Goal: Book appointment/travel/reservation

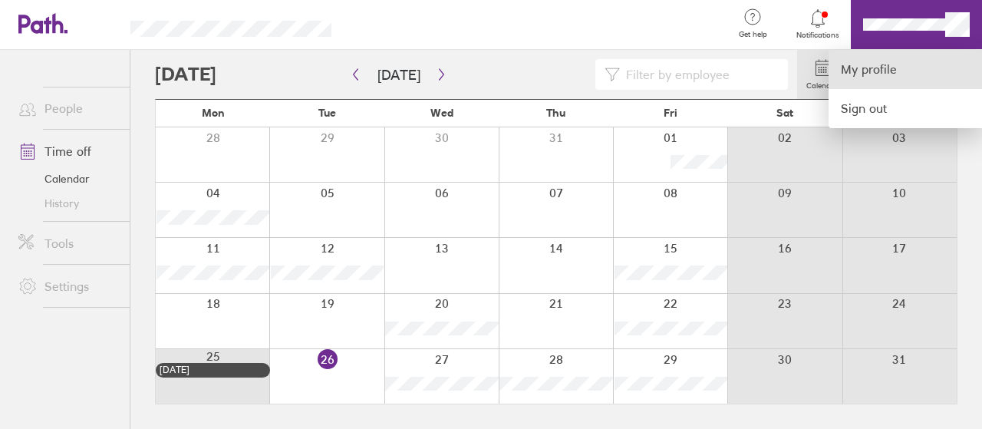
click at [879, 77] on link "My profile" at bounding box center [904, 69] width 153 height 39
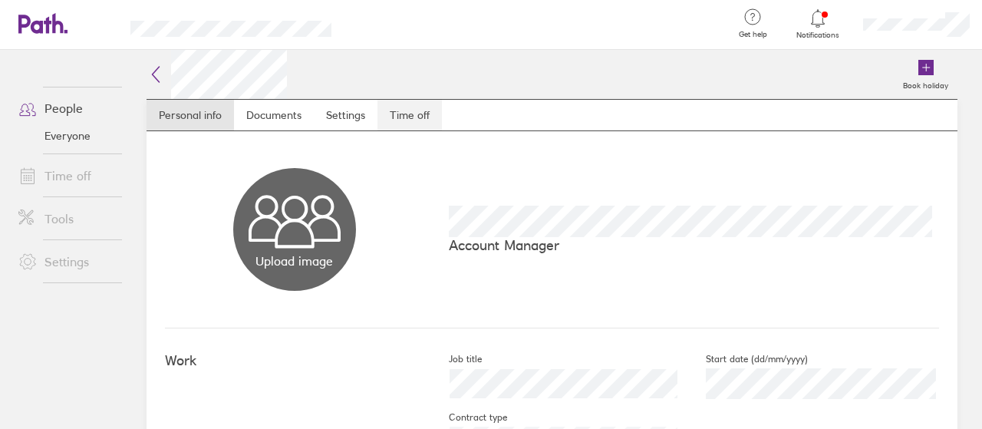
click at [413, 117] on link "Time off" at bounding box center [409, 115] width 64 height 31
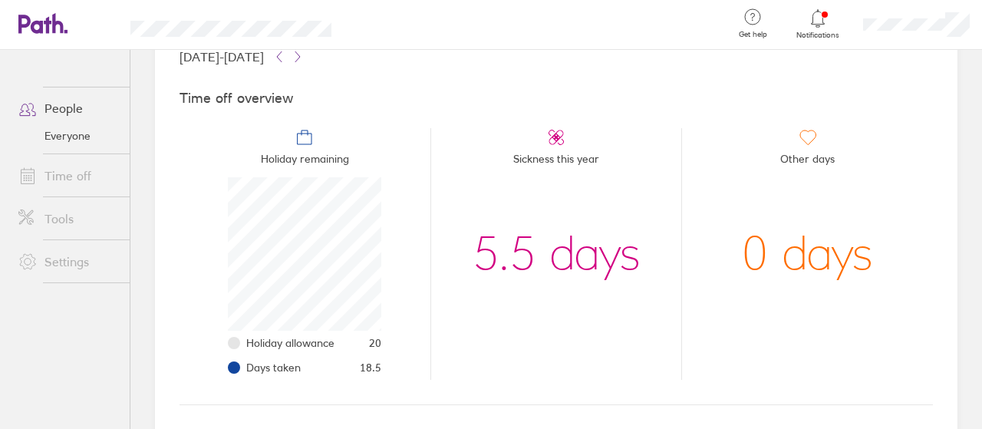
scroll to position [107, 0]
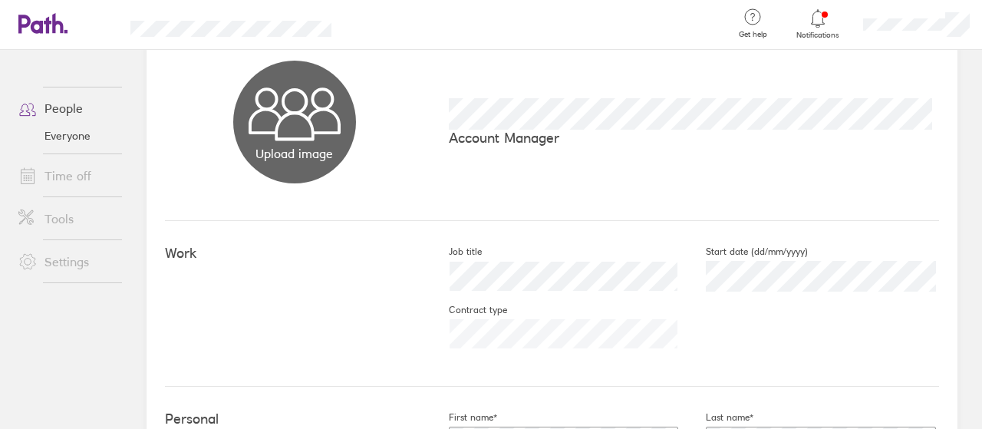
click at [53, 180] on link "Time off" at bounding box center [67, 175] width 123 height 31
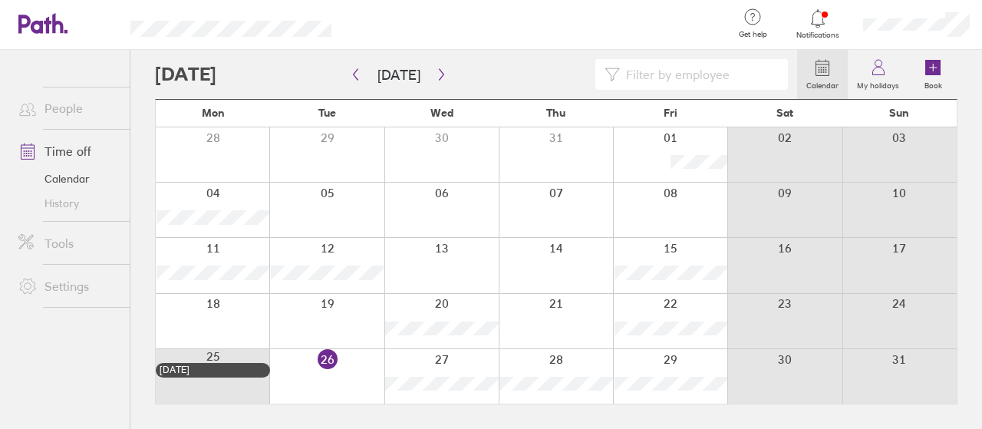
click at [433, 363] on div at bounding box center [441, 376] width 114 height 54
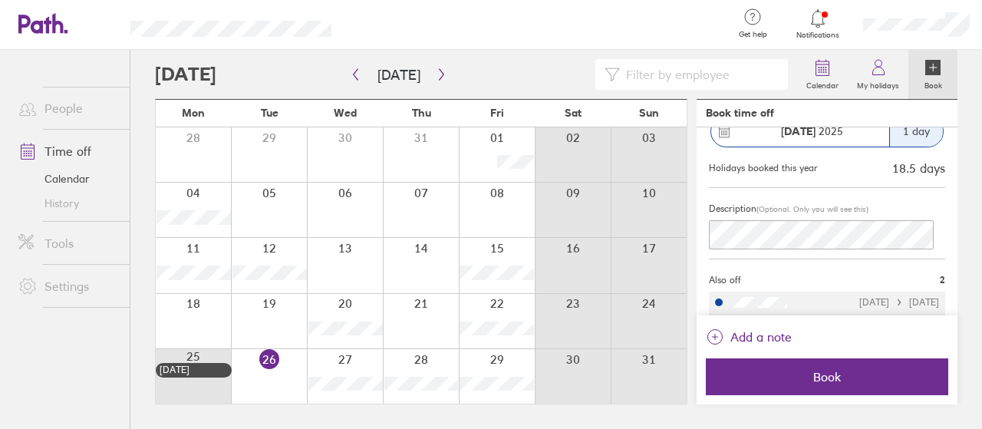
scroll to position [153, 0]
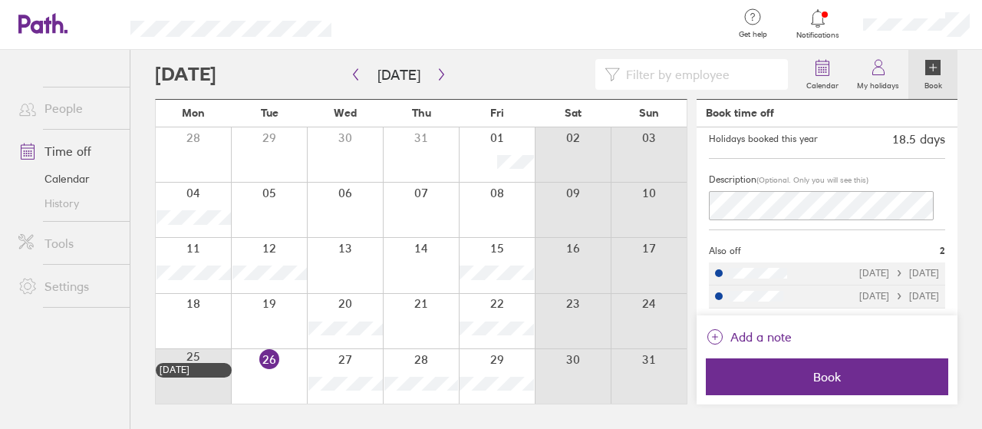
click at [865, 268] on div "[DATE] [DATE]" at bounding box center [899, 273] width 80 height 11
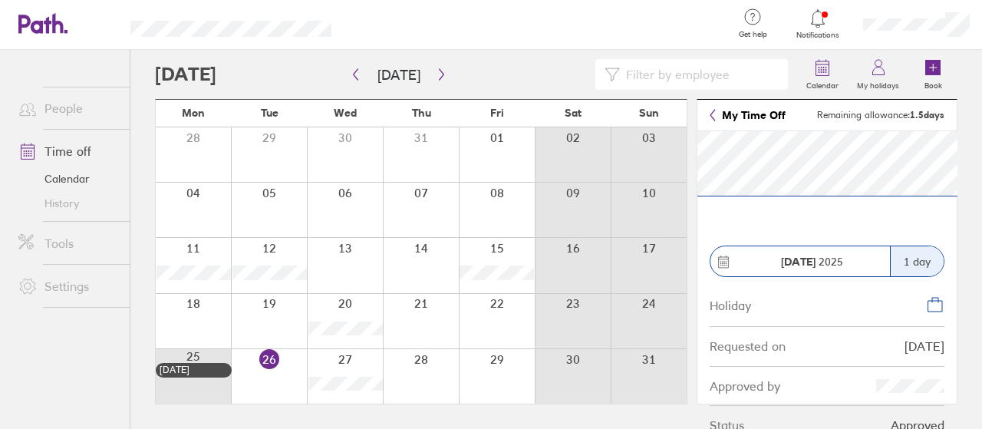
click at [910, 263] on div "1 day" at bounding box center [917, 261] width 54 height 30
click at [723, 259] on icon at bounding box center [724, 259] width 10 height 0
click at [436, 77] on icon "button" at bounding box center [442, 74] width 12 height 12
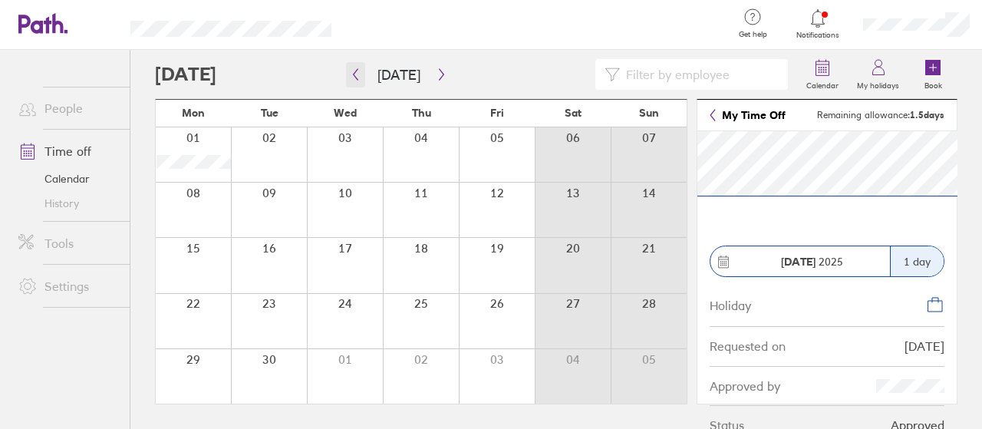
click at [350, 74] on icon "button" at bounding box center [356, 74] width 12 height 12
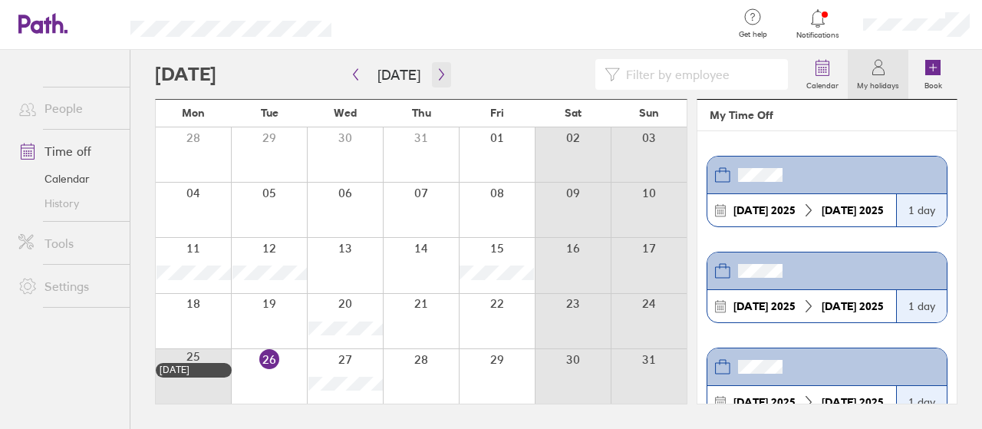
click at [433, 81] on button "button" at bounding box center [441, 74] width 19 height 25
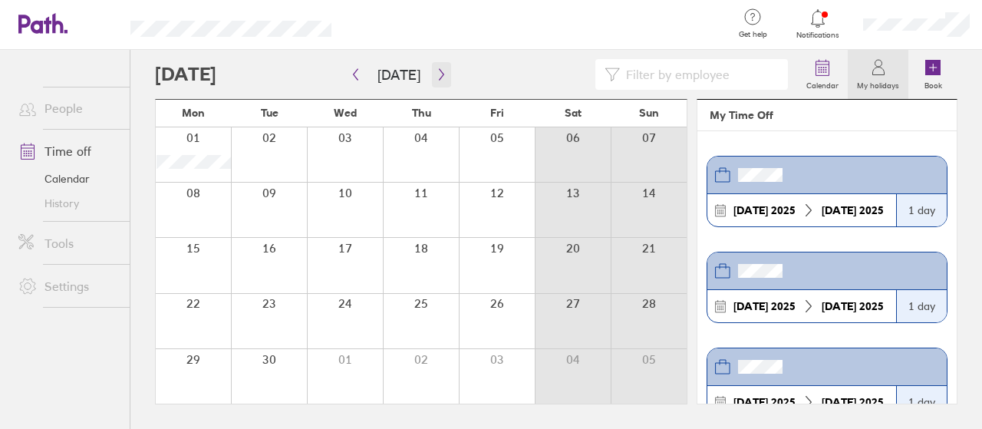
click at [433, 81] on button "button" at bounding box center [441, 74] width 19 height 25
click at [436, 73] on icon "button" at bounding box center [442, 74] width 12 height 12
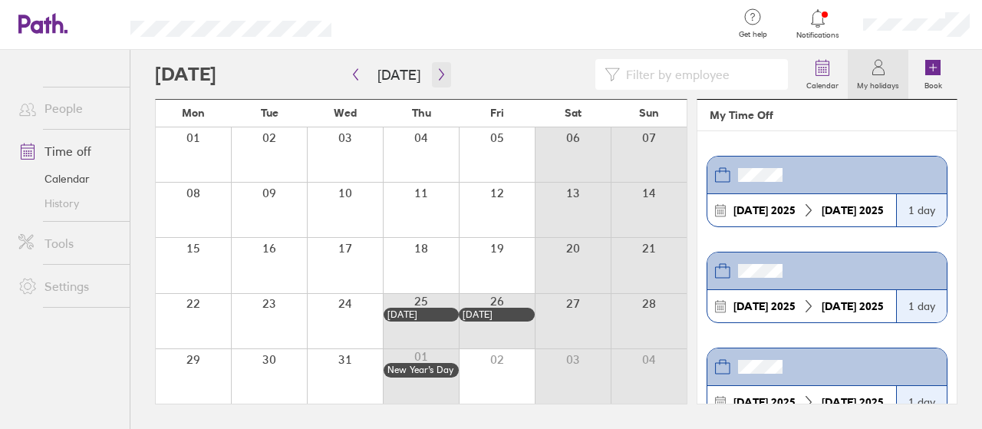
click at [436, 73] on icon "button" at bounding box center [442, 74] width 12 height 12
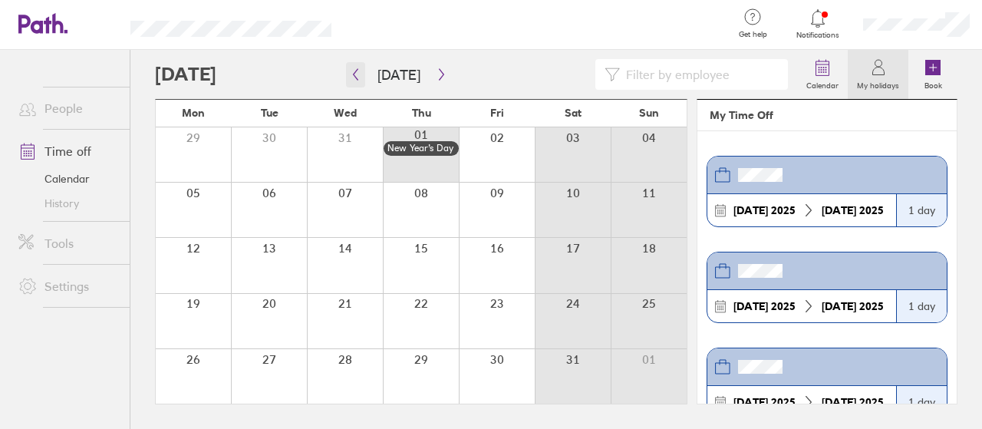
click at [360, 74] on icon "button" at bounding box center [356, 74] width 12 height 12
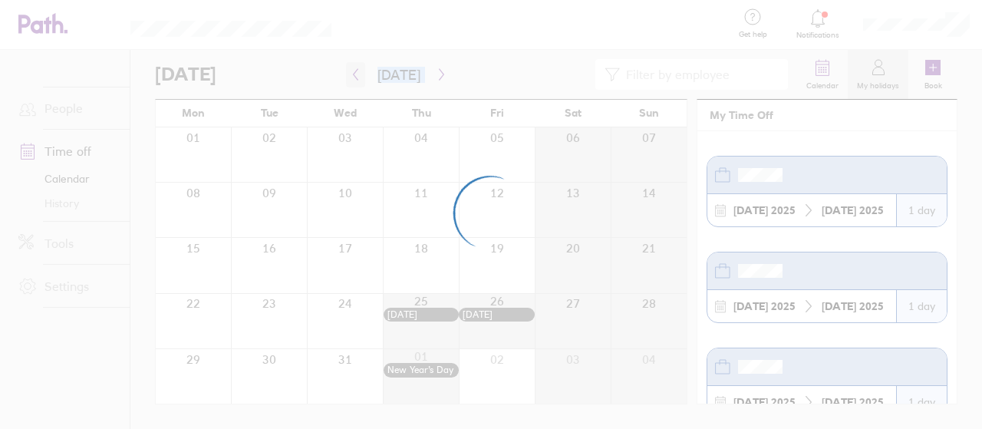
click at [360, 74] on div at bounding box center [491, 214] width 982 height 429
